Goal: Complete application form

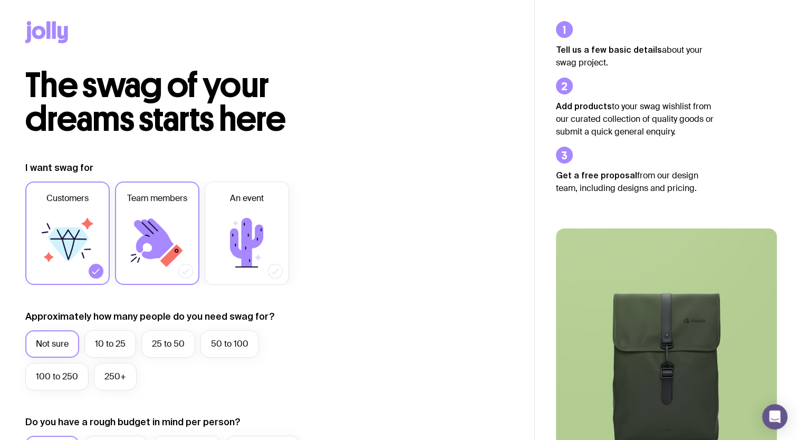
click at [153, 230] on icon at bounding box center [154, 238] width 40 height 41
click at [0, 0] on input "Team members" at bounding box center [0, 0] width 0 height 0
click at [132, 229] on icon at bounding box center [157, 242] width 63 height 63
click at [0, 0] on input "Team members" at bounding box center [0, 0] width 0 height 0
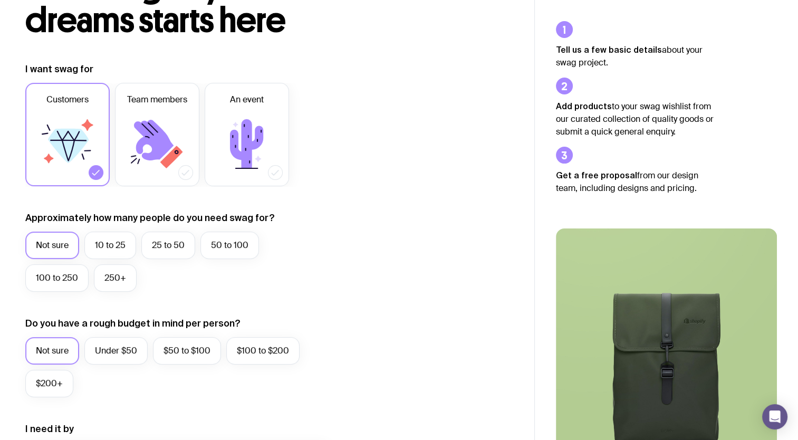
scroll to position [105, 0]
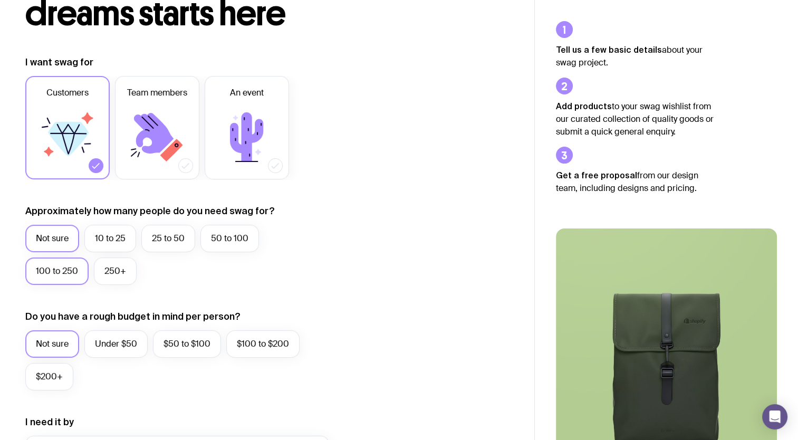
click at [62, 265] on label "100 to 250" at bounding box center [56, 270] width 63 height 27
click at [0, 0] on input "100 to 250" at bounding box center [0, 0] width 0 height 0
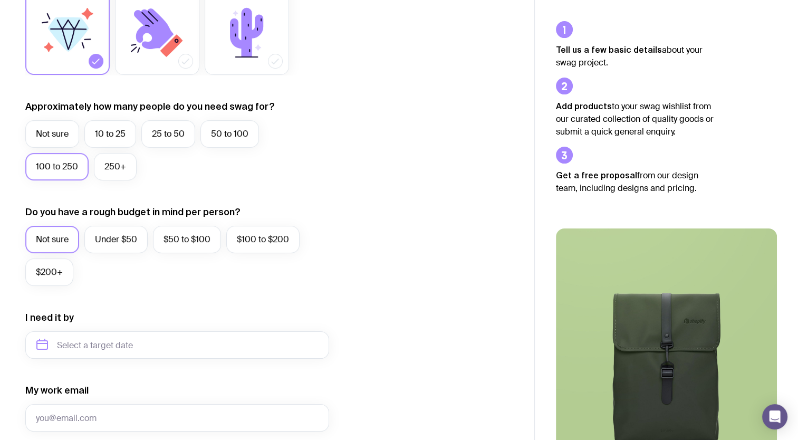
scroll to position [211, 0]
click at [105, 243] on label "Under $50" at bounding box center [115, 238] width 63 height 27
click at [0, 0] on input "Under $50" at bounding box center [0, 0] width 0 height 0
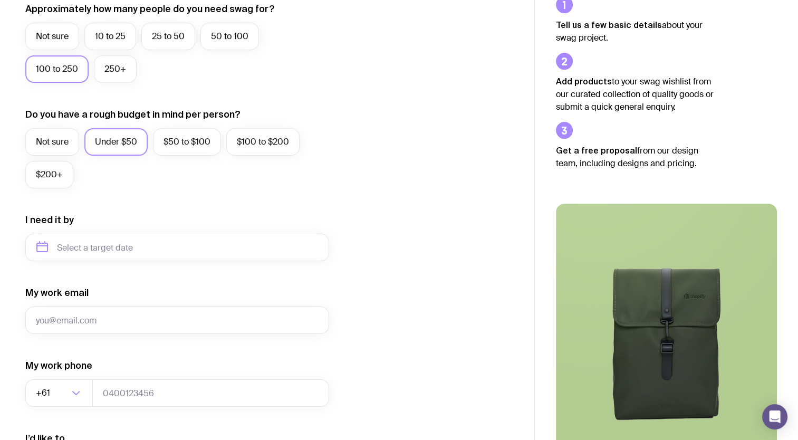
scroll to position [316, 0]
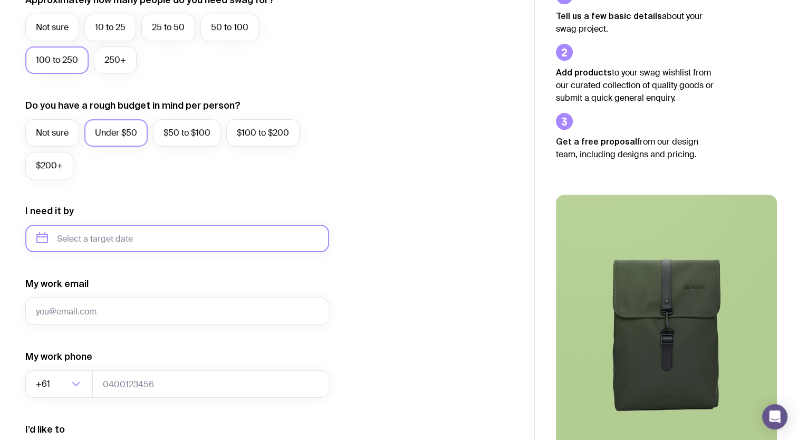
click at [151, 242] on input "text" at bounding box center [177, 238] width 304 height 27
click at [182, 239] on input "text" at bounding box center [177, 238] width 304 height 27
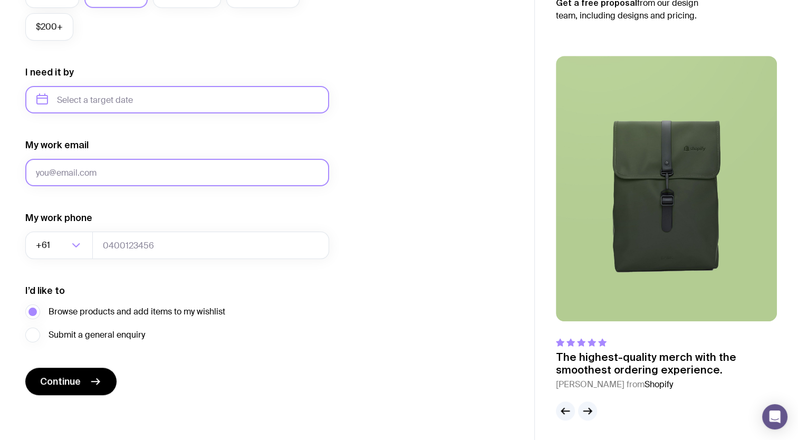
scroll to position [456, 0]
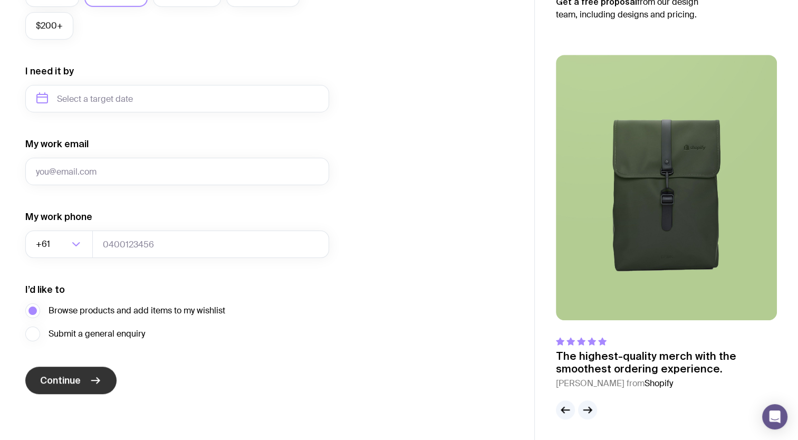
click at [85, 382] on button "Continue" at bounding box center [70, 380] width 91 height 27
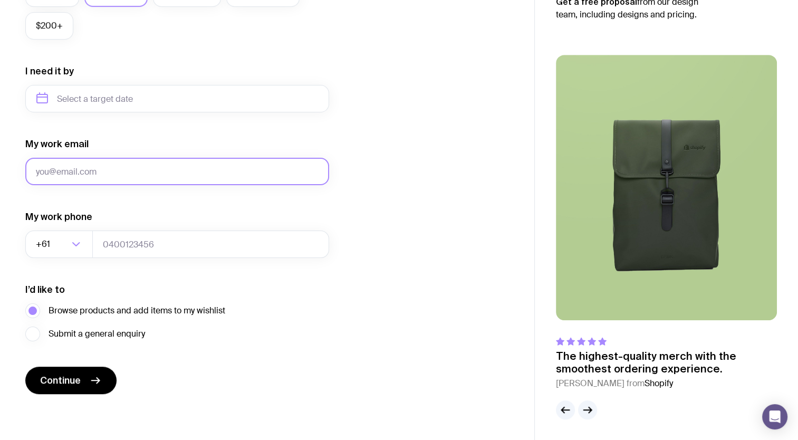
click at [190, 172] on input "My work email" at bounding box center [177, 171] width 304 height 27
type input "[EMAIL_ADDRESS][DOMAIN_NAME]"
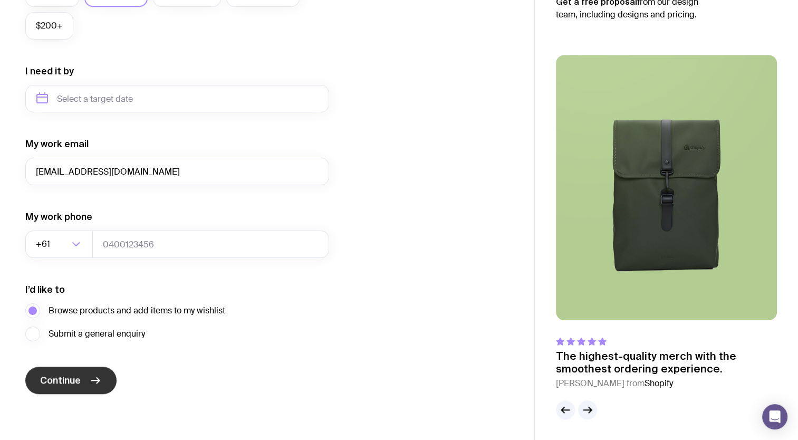
click at [95, 372] on button "Continue" at bounding box center [70, 380] width 91 height 27
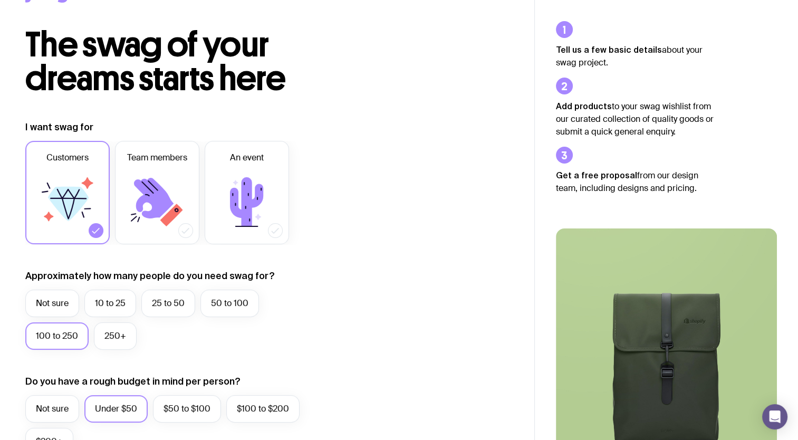
scroll to position [0, 0]
